Goal: Navigation & Orientation: Find specific page/section

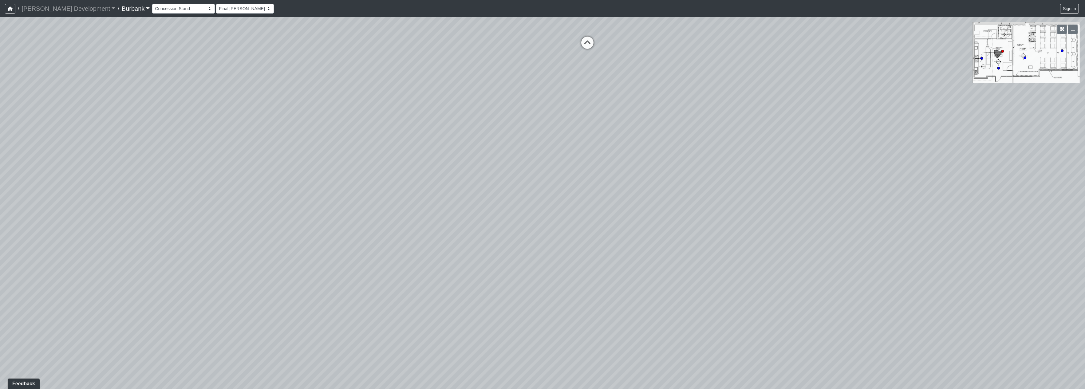
drag, startPoint x: 570, startPoint y: 189, endPoint x: 220, endPoint y: 267, distance: 357.9
click at [220, 267] on div "Loading... Pivot Door Loading... Entry Loading... Counters Loading... Entry Loa…" at bounding box center [542, 203] width 1085 height 372
drag, startPoint x: 554, startPoint y: 306, endPoint x: 555, endPoint y: 249, distance: 57.2
click at [555, 249] on div "Loading... Pivot Door Loading... Entry Loading... Counters Loading... Entry Loa…" at bounding box center [542, 203] width 1085 height 372
drag, startPoint x: 309, startPoint y: 162, endPoint x: 118, endPoint y: 161, distance: 191.5
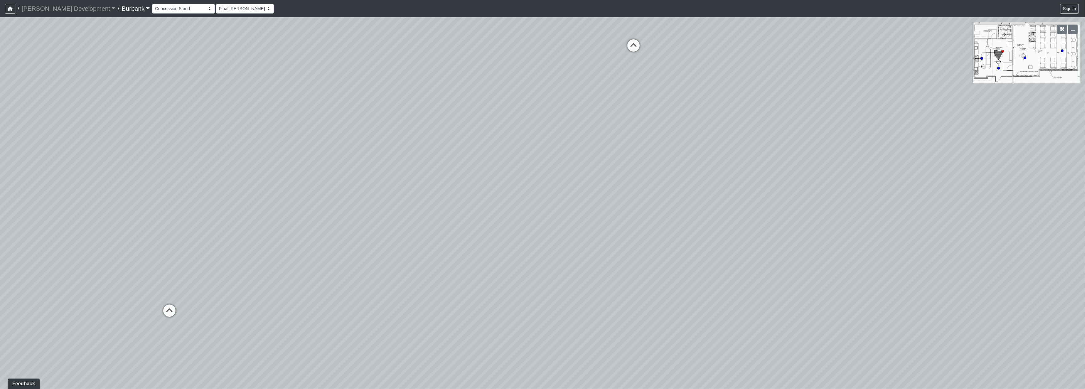
click at [118, 161] on div "Loading... Pivot Door Loading... Entry Loading... Counters Loading... Entry Loa…" at bounding box center [542, 203] width 1085 height 372
click at [469, 249] on div "Loading... Pivot Door Loading... Entry Loading... Counters Loading... Entry Loa…" at bounding box center [542, 203] width 1085 height 372
drag, startPoint x: 350, startPoint y: 227, endPoint x: 337, endPoint y: 227, distance: 13.2
click at [337, 227] on div "Loading... Pivot Door Loading... Entry Loading... Counters Loading... Entry Loa…" at bounding box center [542, 203] width 1085 height 372
drag, startPoint x: 259, startPoint y: 253, endPoint x: 213, endPoint y: 265, distance: 47.6
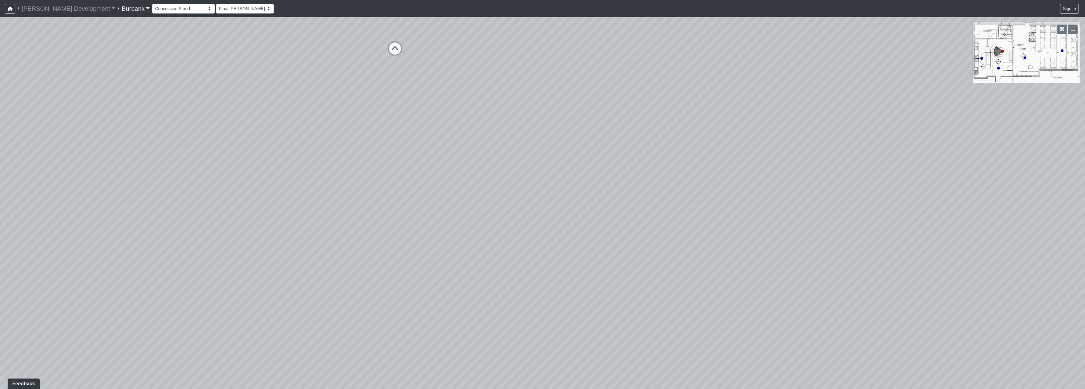
click at [214, 265] on div "Loading... Pivot Door Loading... Entry Loading... Counters Loading... Entry Loa…" at bounding box center [542, 203] width 1085 height 372
drag, startPoint x: 383, startPoint y: 270, endPoint x: 317, endPoint y: 266, distance: 66.0
click at [317, 266] on div "Loading... Pivot Door Loading... Entry Loading... Counters Loading... Entry Loa…" at bounding box center [542, 203] width 1085 height 372
drag, startPoint x: 546, startPoint y: 289, endPoint x: 857, endPoint y: 375, distance: 322.4
click at [857, 375] on div "Loading... Pivot Door Loading... Entry Loading... Counters Loading... Entry Loa…" at bounding box center [542, 203] width 1085 height 372
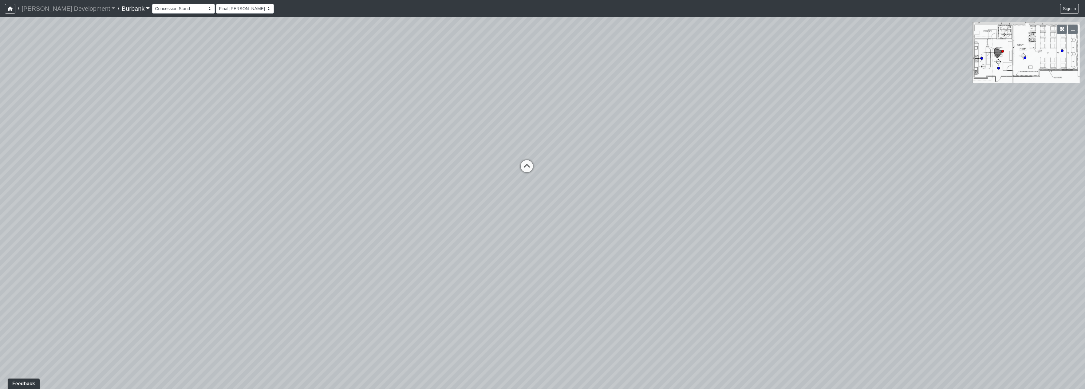
drag, startPoint x: 597, startPoint y: 329, endPoint x: 638, endPoint y: 360, distance: 51.3
click at [638, 360] on div "Loading... Pivot Door Loading... Entry Loading... Counters Loading... Entry Loa…" at bounding box center [542, 203] width 1085 height 372
drag, startPoint x: 586, startPoint y: 310, endPoint x: 600, endPoint y: 314, distance: 14.8
click at [600, 314] on div "Loading... Pivot Door Loading... Entry Loading... Counters Loading... Entry Loa…" at bounding box center [542, 203] width 1085 height 372
drag, startPoint x: 568, startPoint y: 302, endPoint x: 518, endPoint y: 273, distance: 58.0
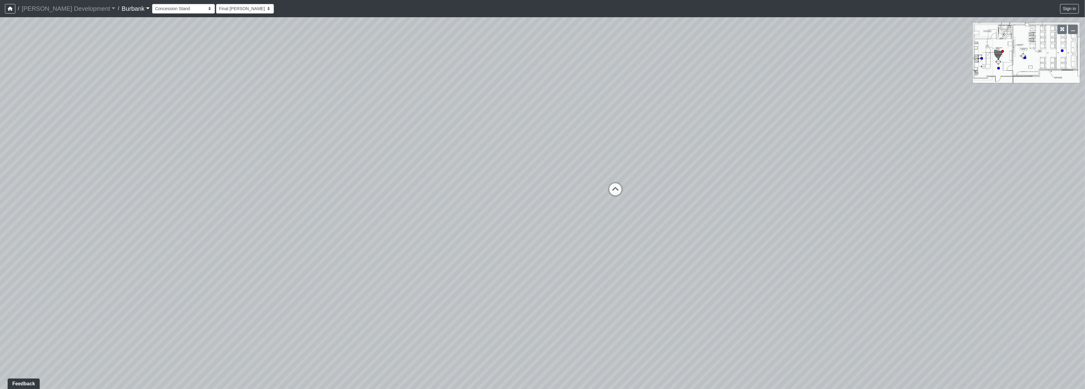
click at [680, 321] on div "Loading... Pivot Door Loading... Entry Loading... Counters Loading... Entry Loa…" at bounding box center [542, 203] width 1085 height 372
drag, startPoint x: 460, startPoint y: 270, endPoint x: 406, endPoint y: 271, distance: 53.5
click at [407, 271] on div "Loading... Pivot Door Loading... Entry Loading... Counters Loading... Entry Loa…" at bounding box center [542, 203] width 1085 height 372
drag, startPoint x: 506, startPoint y: 252, endPoint x: 349, endPoint y: 253, distance: 156.2
click at [340, 256] on div "Loading... Pivot Door Loading... Entry Loading... Counters Loading... Entry Loa…" at bounding box center [542, 203] width 1085 height 372
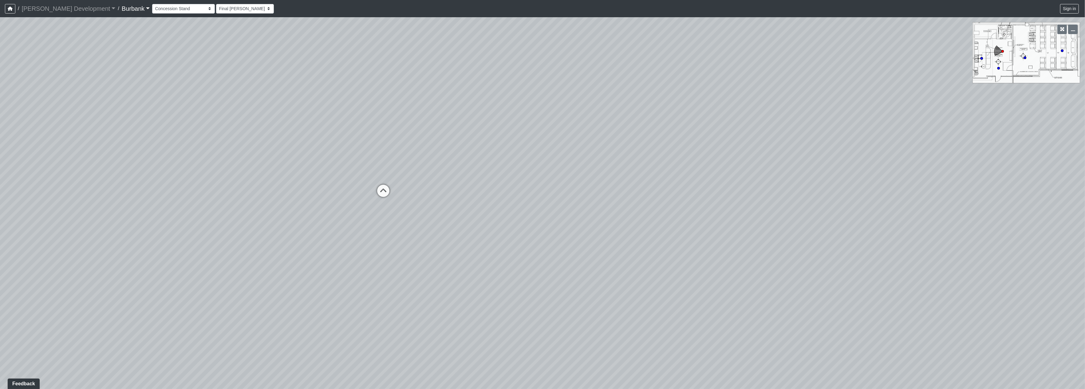
drag, startPoint x: 491, startPoint y: 249, endPoint x: 482, endPoint y: 249, distance: 9.5
click at [482, 249] on div "Loading... Pivot Door Loading... Entry Loading... Counters Loading... Entry Loa…" at bounding box center [542, 203] width 1085 height 372
drag, startPoint x: 288, startPoint y: 186, endPoint x: 697, endPoint y: 157, distance: 409.2
click at [697, 157] on div "Loading... Pivot Door Loading... Entry Loading... Counters Loading... Entry Loa…" at bounding box center [542, 203] width 1085 height 372
drag, startPoint x: 303, startPoint y: 207, endPoint x: 622, endPoint y: 196, distance: 319.3
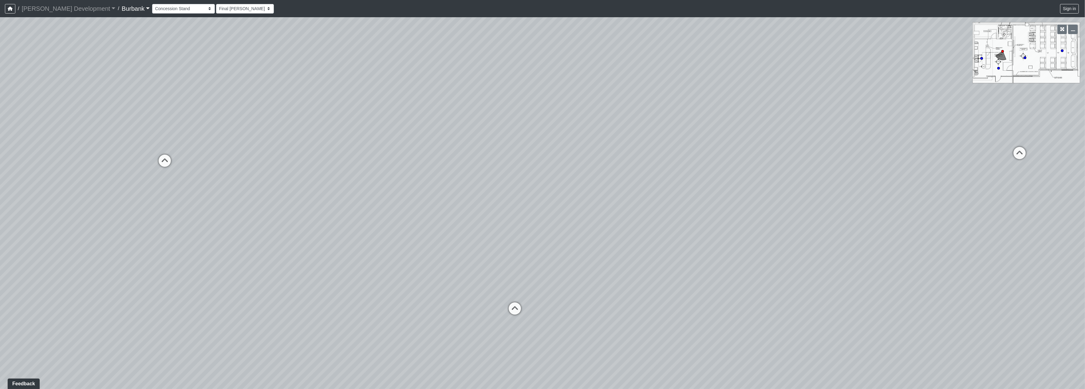
click at [623, 196] on div "Loading... Pivot Door Loading... Entry Loading... Counters Loading... Entry Loa…" at bounding box center [542, 203] width 1085 height 372
drag, startPoint x: 420, startPoint y: 220, endPoint x: 63, endPoint y: 173, distance: 360.6
click at [271, 229] on div "Loading... Pivot Door Loading... Entry Loading... Counters Loading... Entry Loa…" at bounding box center [542, 203] width 1085 height 372
drag, startPoint x: 63, startPoint y: 173, endPoint x: 0, endPoint y: 161, distance: 63.8
click at [0, 163] on div "Loading... Pivot Door Loading... Entry Loading... Counters Loading... Entry Loa…" at bounding box center [542, 203] width 1085 height 372
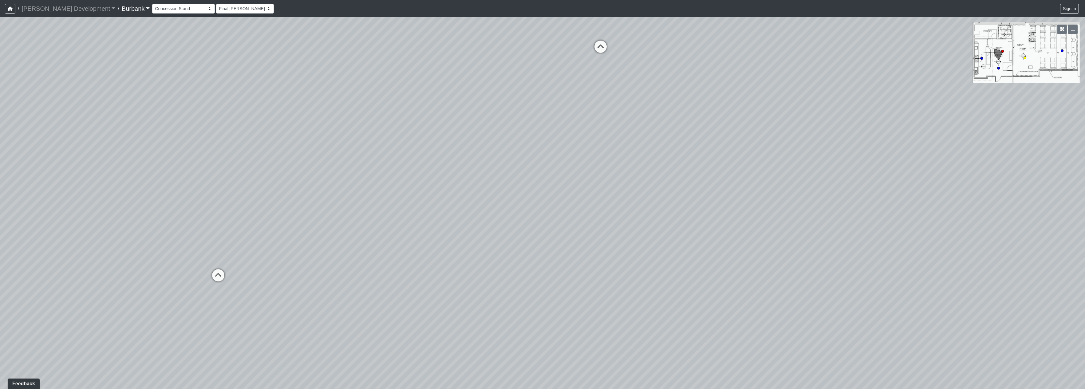
click at [1024, 57] on circle at bounding box center [1025, 58] width 2 height 2
drag, startPoint x: 612, startPoint y: 221, endPoint x: 615, endPoint y: 262, distance: 41.6
click at [609, 268] on div "Loading... Pivot Door Loading... Entry Loading... Counters Loading... Entry Loa…" at bounding box center [542, 203] width 1085 height 372
click at [152, 10] on select "Couch Counter Entry Pool Table Seating Cardio Entry Weights Archway Flatscreen …" at bounding box center [183, 9] width 63 height 10
click at [339, 90] on div "Loading... Pivot Door Loading... Entry Loading... Counters Loading... Entry Loa…" at bounding box center [542, 203] width 1085 height 372
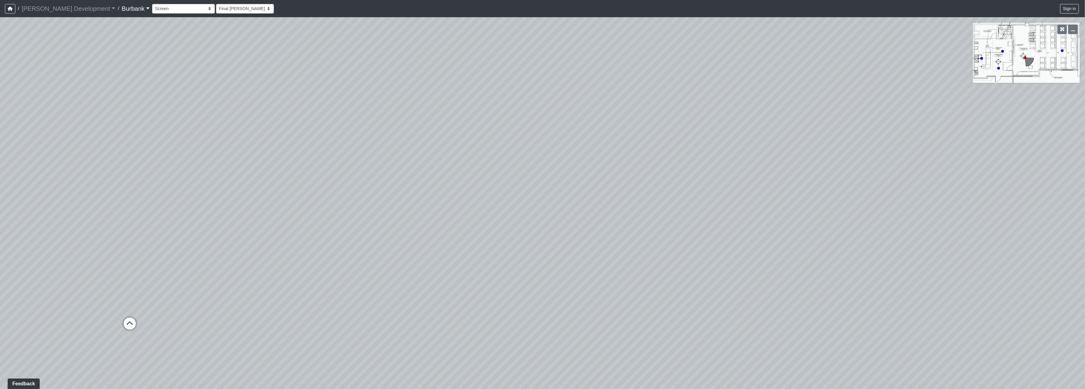
drag, startPoint x: 728, startPoint y: 232, endPoint x: 479, endPoint y: 199, distance: 251.4
click at [346, 206] on div "Loading... Pivot Door Loading... Entry Loading... Counters Loading... Entry Loa…" at bounding box center [542, 203] width 1085 height 372
drag, startPoint x: 659, startPoint y: 222, endPoint x: 405, endPoint y: 213, distance: 254.4
click at [277, 221] on div "Loading... Pivot Door Loading... Entry Loading... Counters Loading... Entry Loa…" at bounding box center [542, 203] width 1085 height 372
drag, startPoint x: 640, startPoint y: 228, endPoint x: 520, endPoint y: 198, distance: 123.1
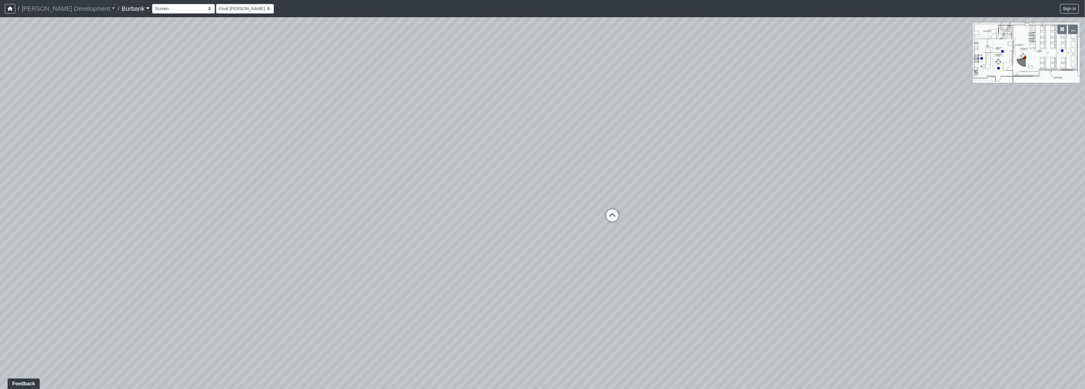
click at [238, 211] on div "Loading... Pivot Door Loading... Entry Loading... Counters Loading... Entry Loa…" at bounding box center [542, 203] width 1085 height 372
drag, startPoint x: 657, startPoint y: 229, endPoint x: 941, endPoint y: 144, distance: 296.3
click at [940, 144] on div "Loading... Pivot Door Loading... Entry Loading... Counters Loading... Entry Loa…" at bounding box center [542, 203] width 1085 height 372
drag, startPoint x: 376, startPoint y: 175, endPoint x: 734, endPoint y: 199, distance: 359.5
click at [887, 195] on div "Loading... Pivot Door Loading... Entry Loading... Counters Loading... Entry Loa…" at bounding box center [542, 203] width 1085 height 372
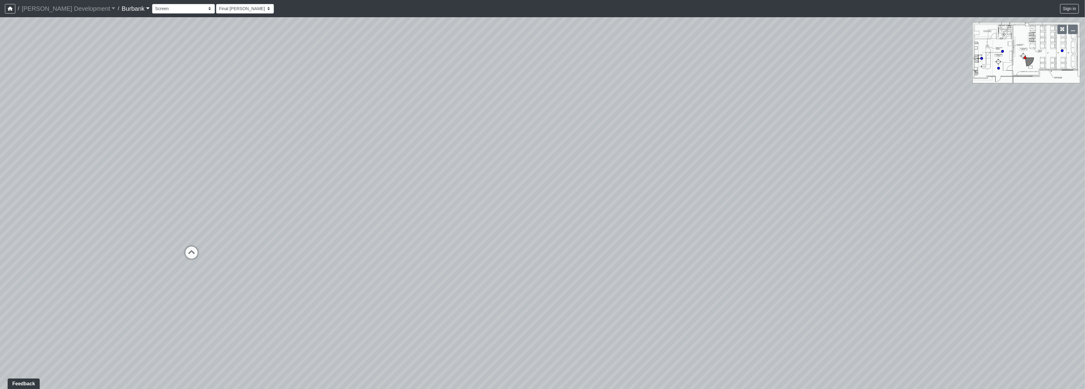
drag, startPoint x: 651, startPoint y: 192, endPoint x: 611, endPoint y: 191, distance: 40.0
click at [694, 191] on div "Loading... Pivot Door Loading... Entry Loading... Counters Loading... Entry Loa…" at bounding box center [542, 203] width 1085 height 372
drag, startPoint x: 553, startPoint y: 184, endPoint x: 734, endPoint y: 167, distance: 181.8
click at [734, 167] on div "Loading... Pivot Door Loading... Entry Loading... Counters Loading... Entry Loa…" at bounding box center [542, 203] width 1085 height 372
drag, startPoint x: 561, startPoint y: 180, endPoint x: 802, endPoint y: 148, distance: 243.6
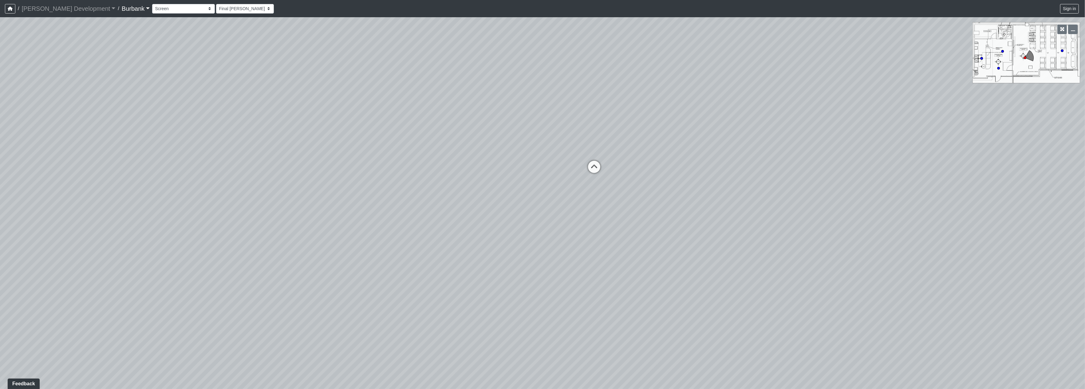
click at [802, 148] on div "Loading... Pivot Door Loading... Entry Loading... Counters Loading... Entry Loa…" at bounding box center [542, 203] width 1085 height 372
drag, startPoint x: 417, startPoint y: 159, endPoint x: 770, endPoint y: 168, distance: 353.0
click at [784, 158] on div "Loading... Pivot Door Loading... Entry Loading... Counters Loading... Entry Loa…" at bounding box center [542, 203] width 1085 height 372
drag, startPoint x: 504, startPoint y: 184, endPoint x: 708, endPoint y: 264, distance: 218.9
click at [708, 264] on div "Loading... Pivot Door Loading... Entry Loading... Counters Loading... Entry Loa…" at bounding box center [542, 203] width 1085 height 372
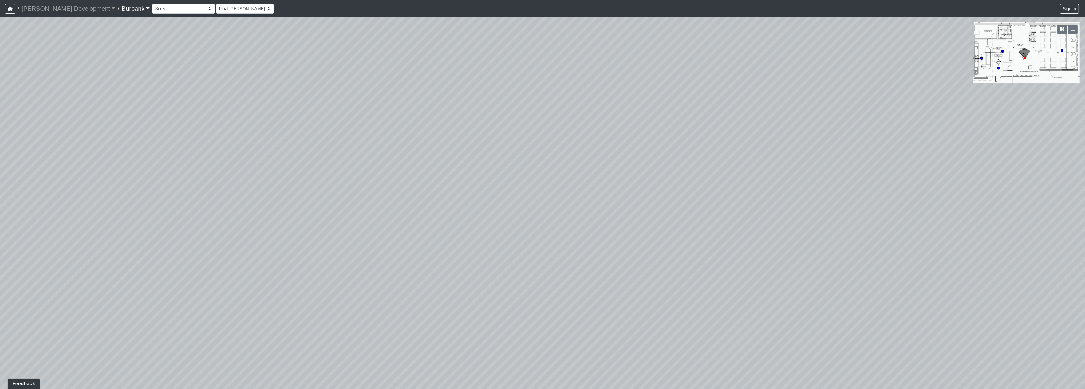
drag, startPoint x: 424, startPoint y: 202, endPoint x: 187, endPoint y: 147, distance: 243.5
click at [186, 149] on div "Loading... Pivot Door Loading... Entry Loading... Counters Loading... Entry Loa…" at bounding box center [542, 203] width 1085 height 372
drag, startPoint x: 685, startPoint y: 155, endPoint x: 215, endPoint y: 162, distance: 470.4
click at [215, 162] on div "Loading... Pivot Door Loading... Entry Loading... Counters Loading... Entry Loa…" at bounding box center [542, 203] width 1085 height 372
drag, startPoint x: 481, startPoint y: 143, endPoint x: 105, endPoint y: 41, distance: 389.4
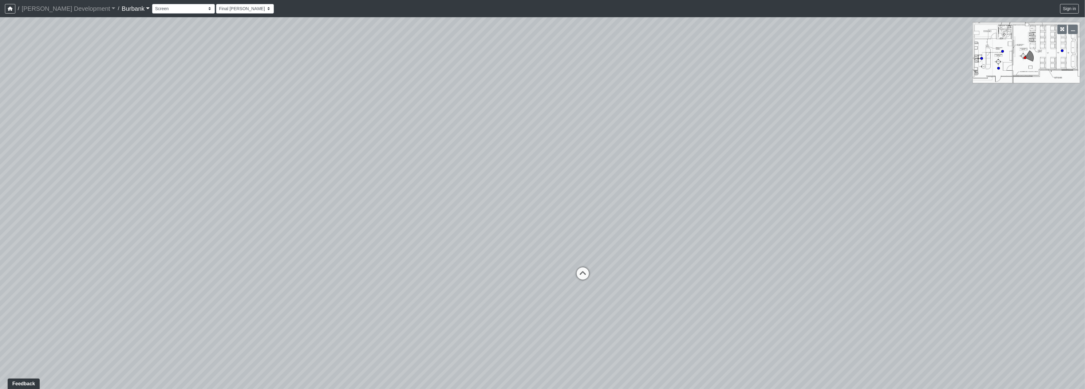
click at [309, 203] on div "Loading... Pivot Door Loading... Entry Loading... Counters Loading... Entry Loa…" at bounding box center [542, 203] width 1085 height 372
select select "jjBx2V1pyTQPChTzRTWPfR"
